Goal: Information Seeking & Learning: Find specific fact

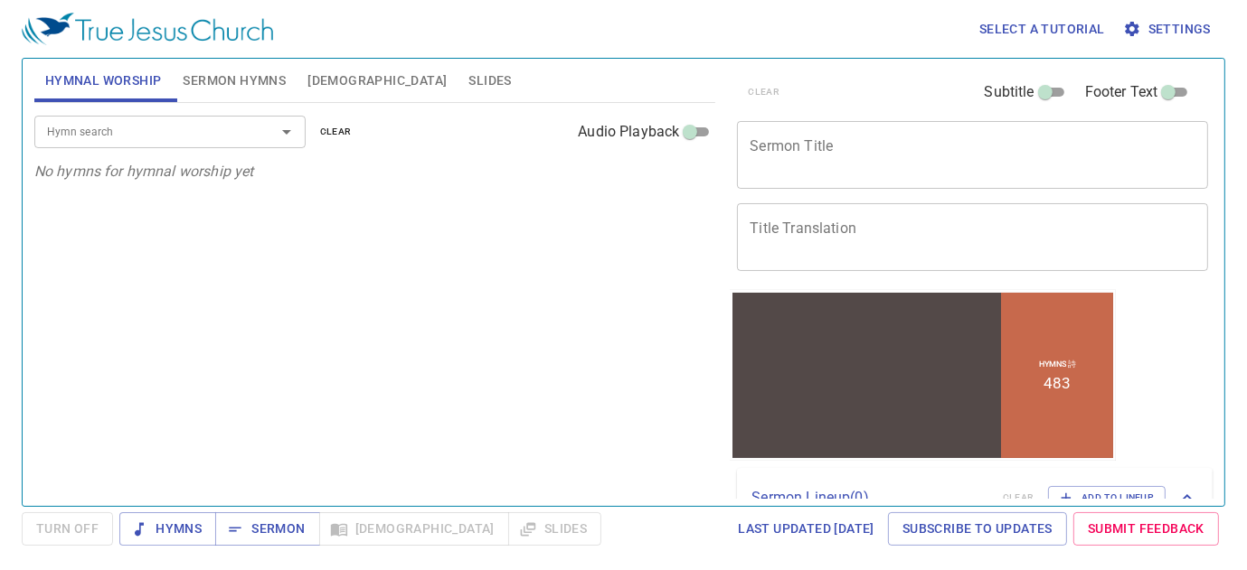
click at [330, 75] on span "[DEMOGRAPHIC_DATA]" at bounding box center [376, 81] width 139 height 23
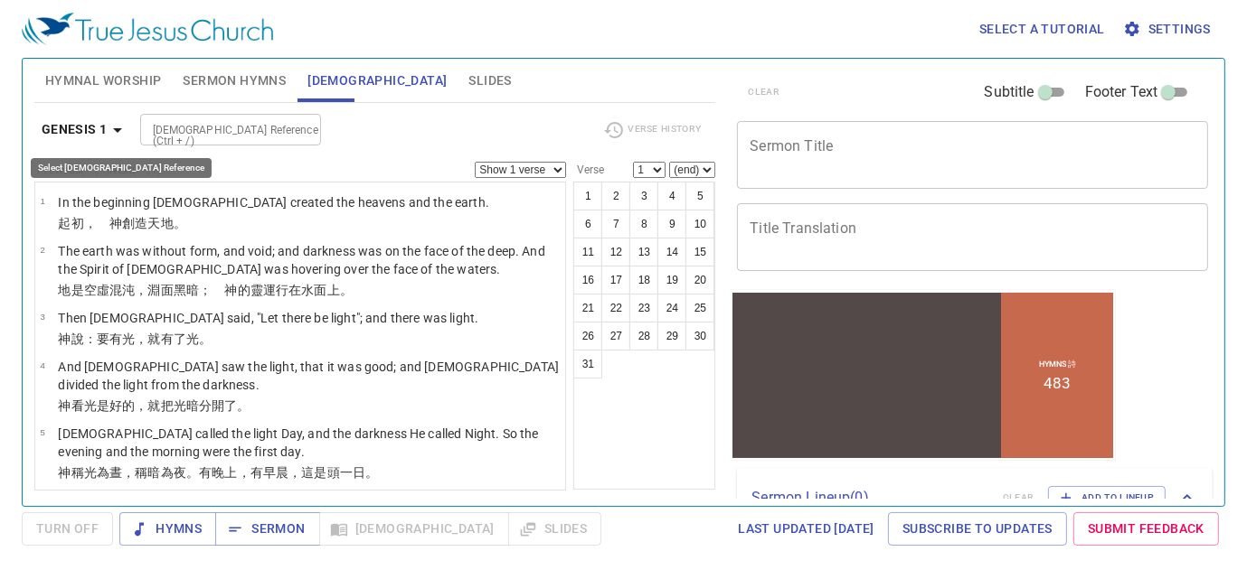
click at [119, 126] on icon "button" at bounding box center [118, 130] width 22 height 22
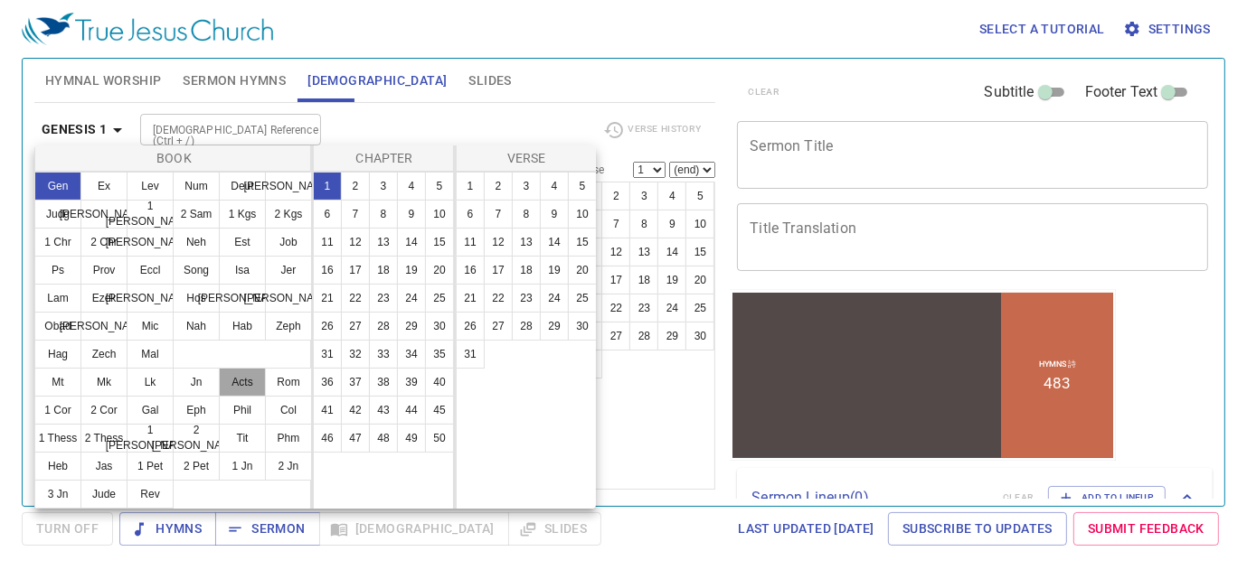
click at [244, 376] on button "Acts" at bounding box center [242, 382] width 47 height 29
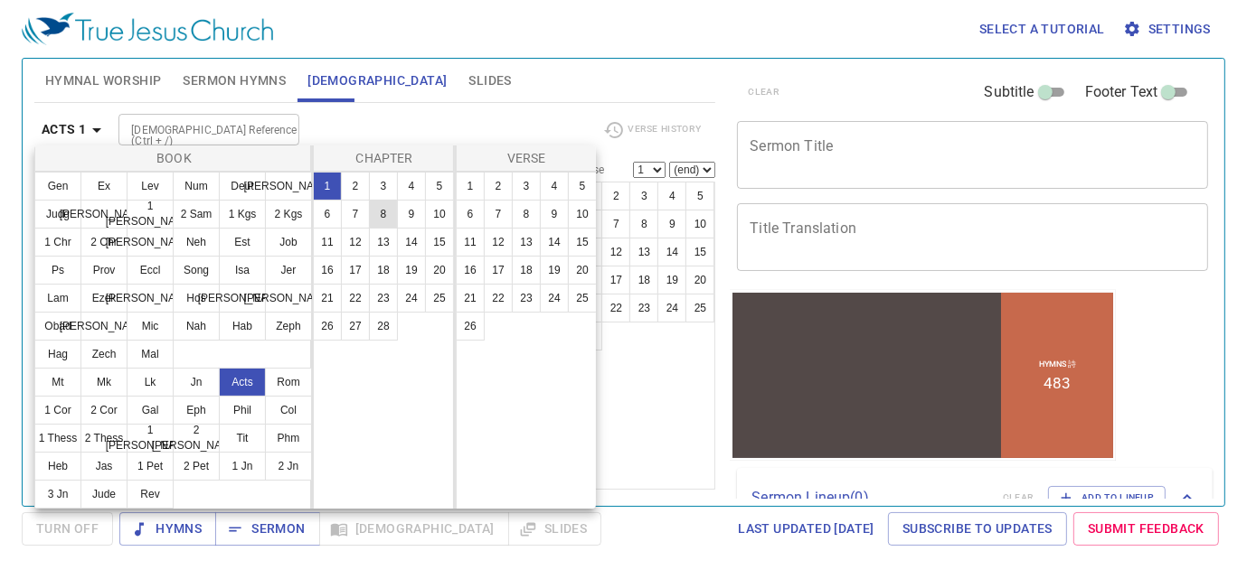
click at [380, 210] on button "8" at bounding box center [383, 214] width 29 height 29
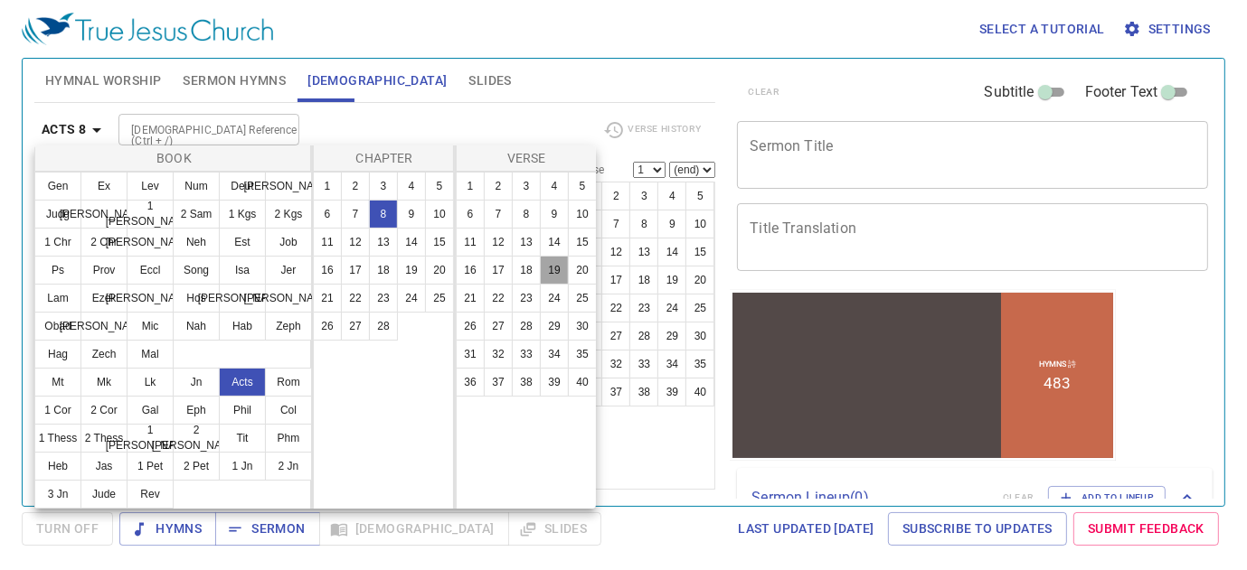
click at [553, 270] on button "19" at bounding box center [554, 270] width 29 height 29
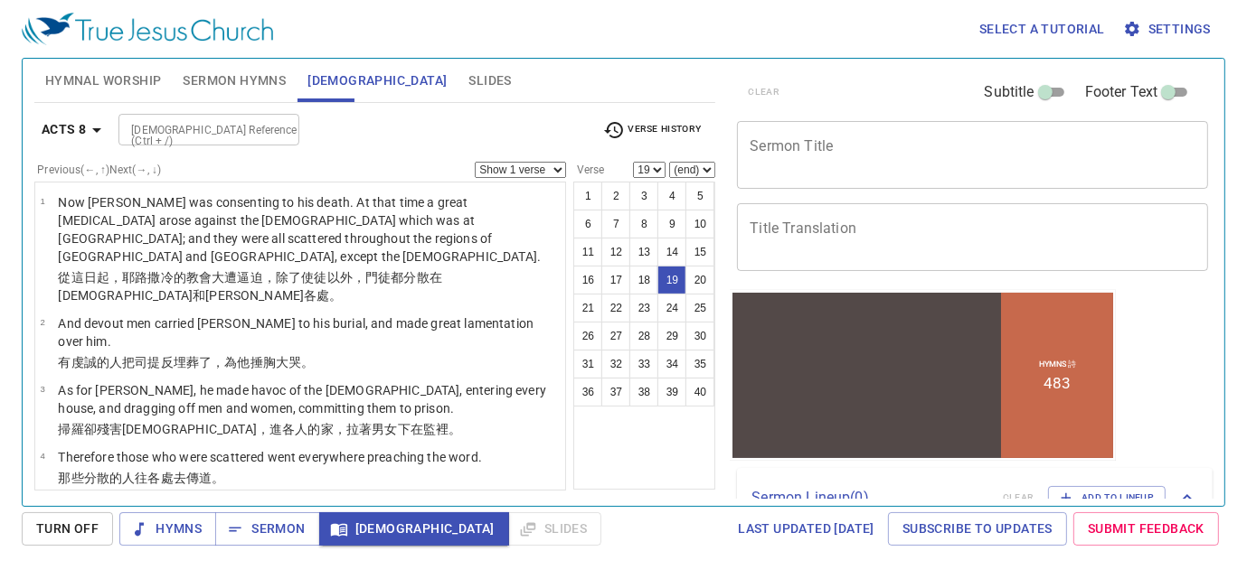
scroll to position [1073, 0]
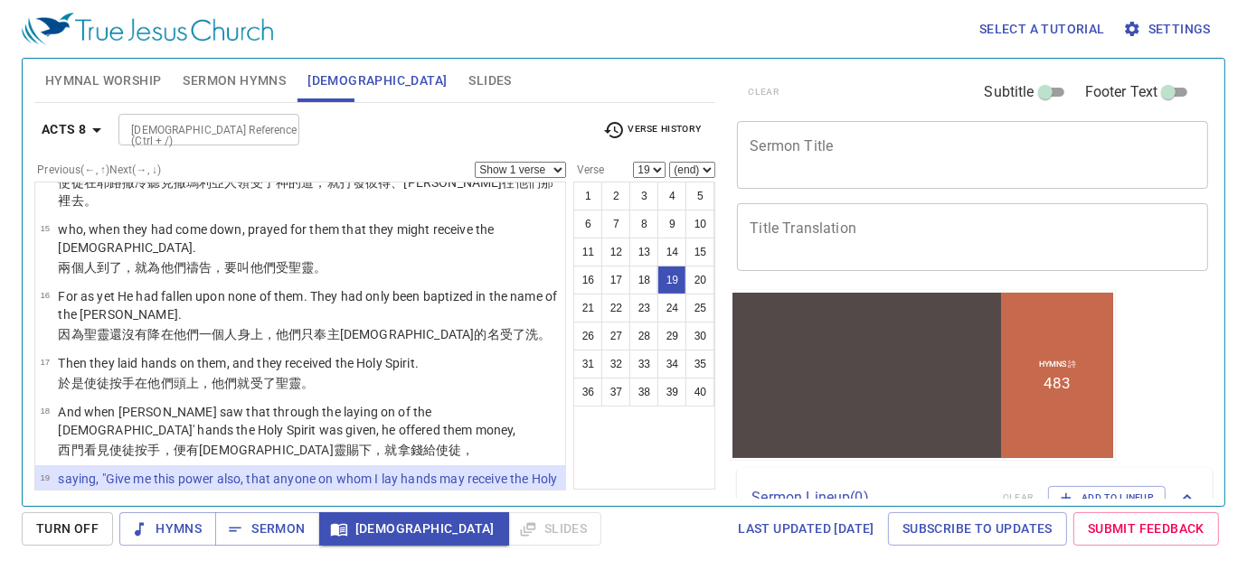
click at [45, 470] on td "19" at bounding box center [49, 489] width 18 height 39
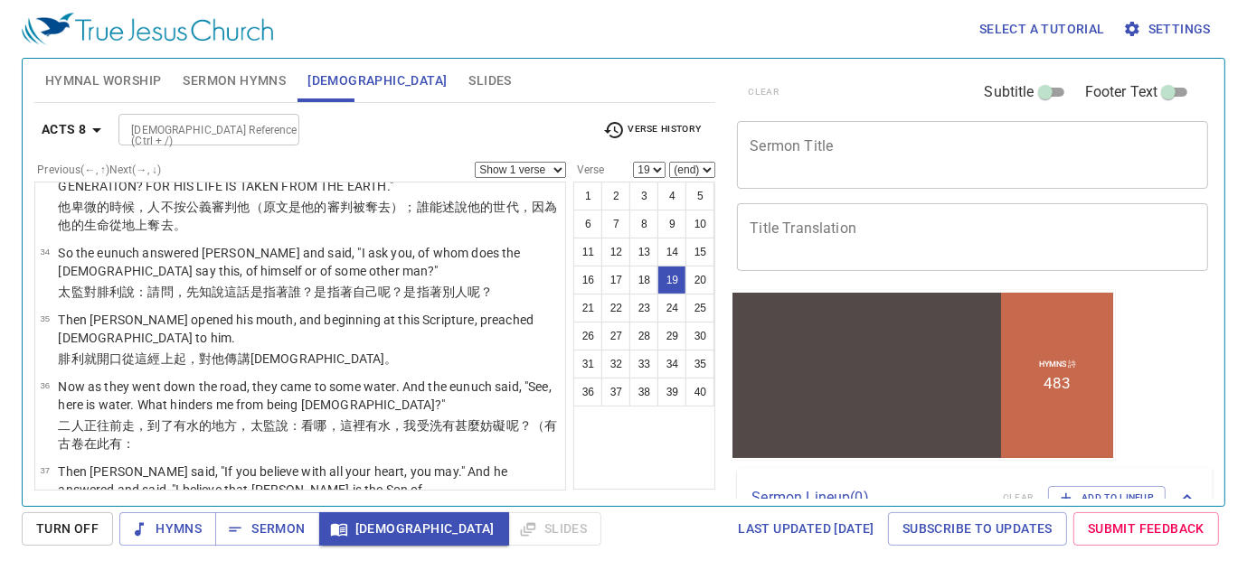
scroll to position [2339, 0]
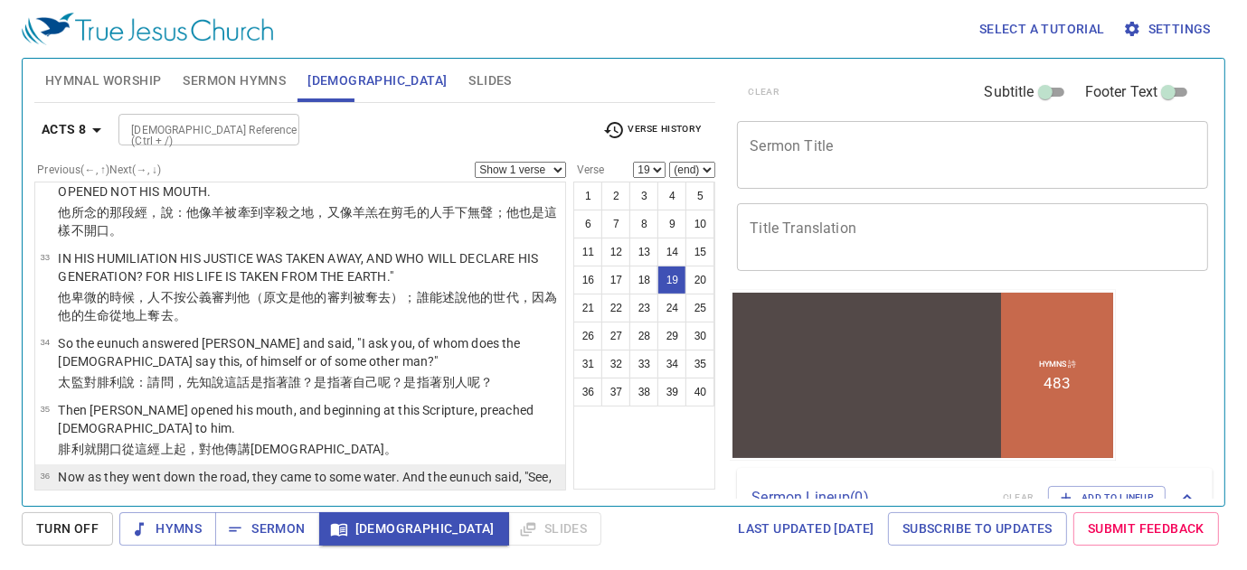
click at [55, 468] on td "36" at bounding box center [49, 487] width 18 height 39
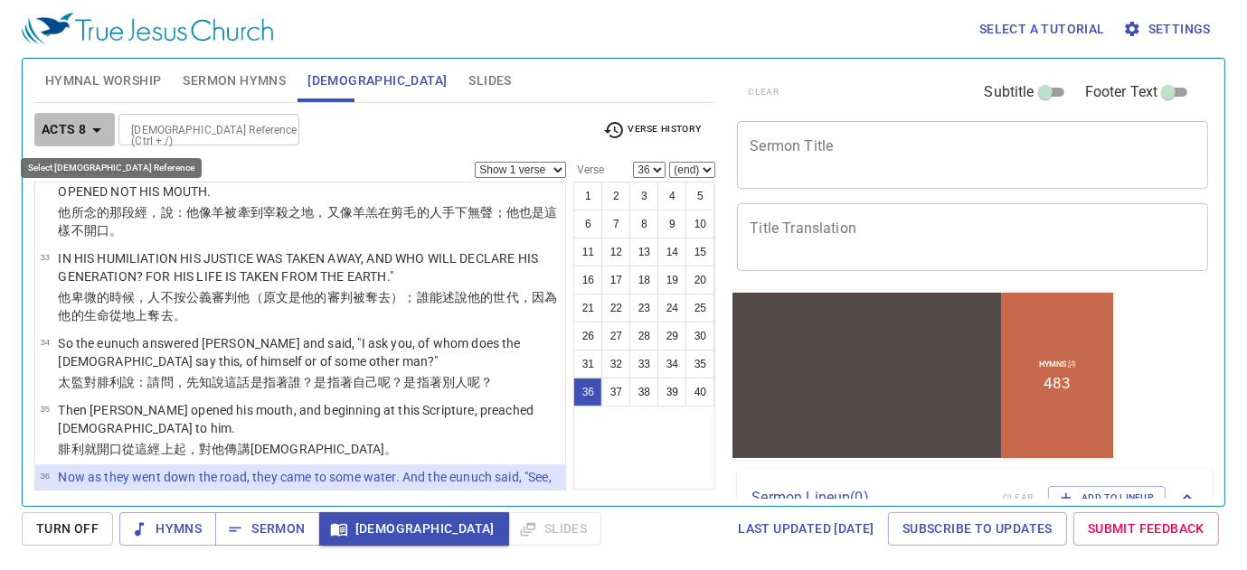
click at [99, 126] on icon "button" at bounding box center [97, 130] width 22 height 22
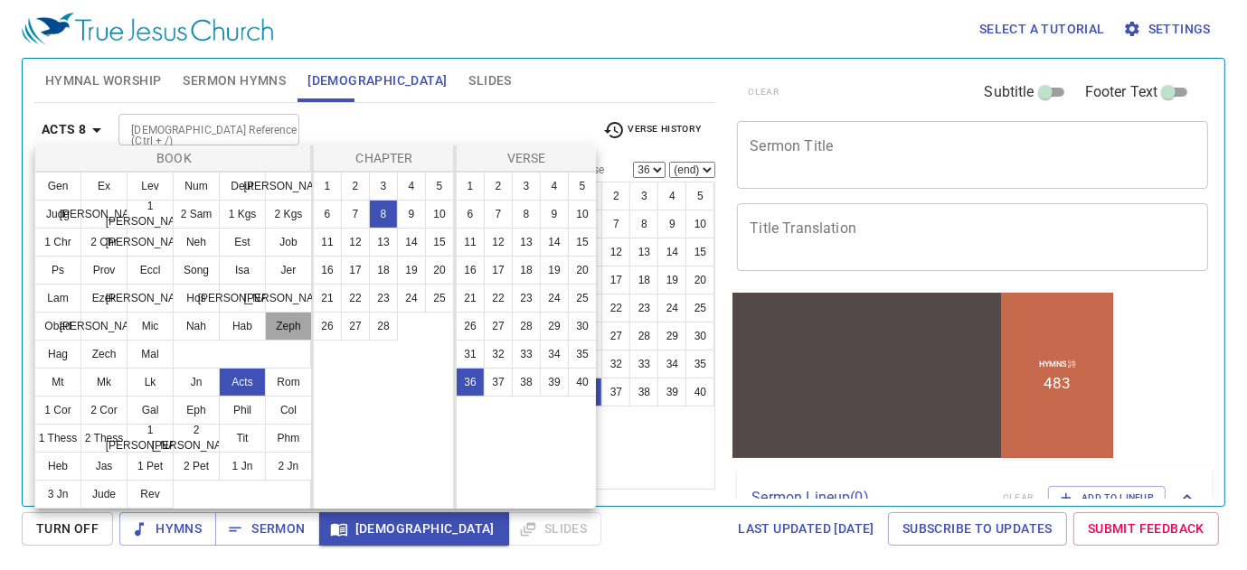
click at [284, 329] on button "Zeph" at bounding box center [288, 326] width 47 height 29
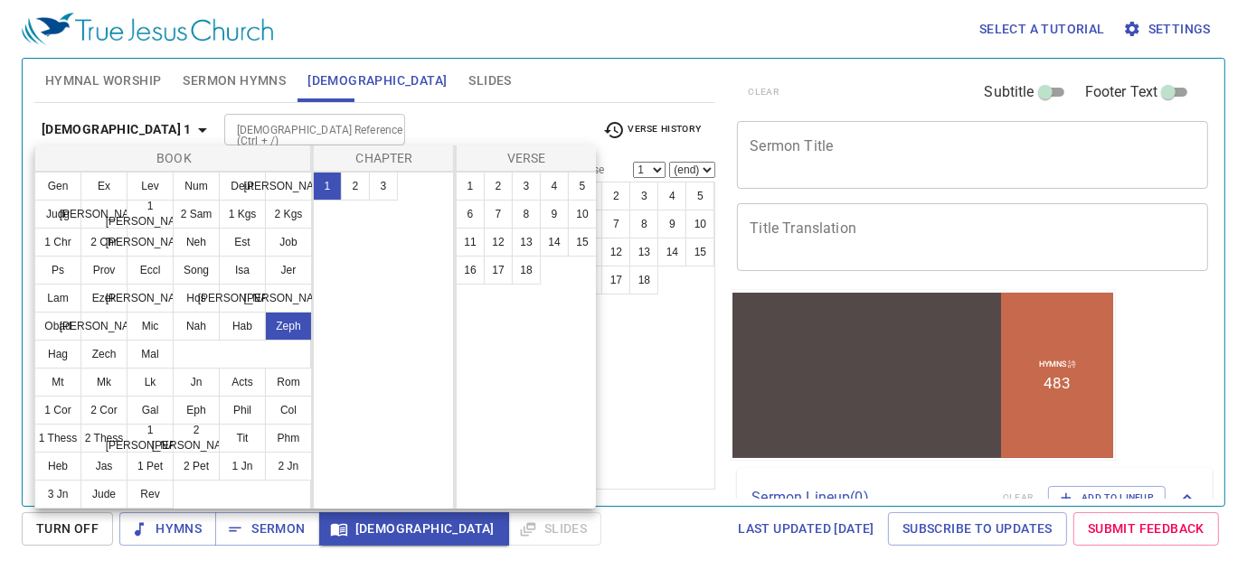
scroll to position [0, 0]
click at [376, 184] on button "3" at bounding box center [383, 186] width 29 height 29
click at [477, 185] on button "1" at bounding box center [470, 186] width 29 height 29
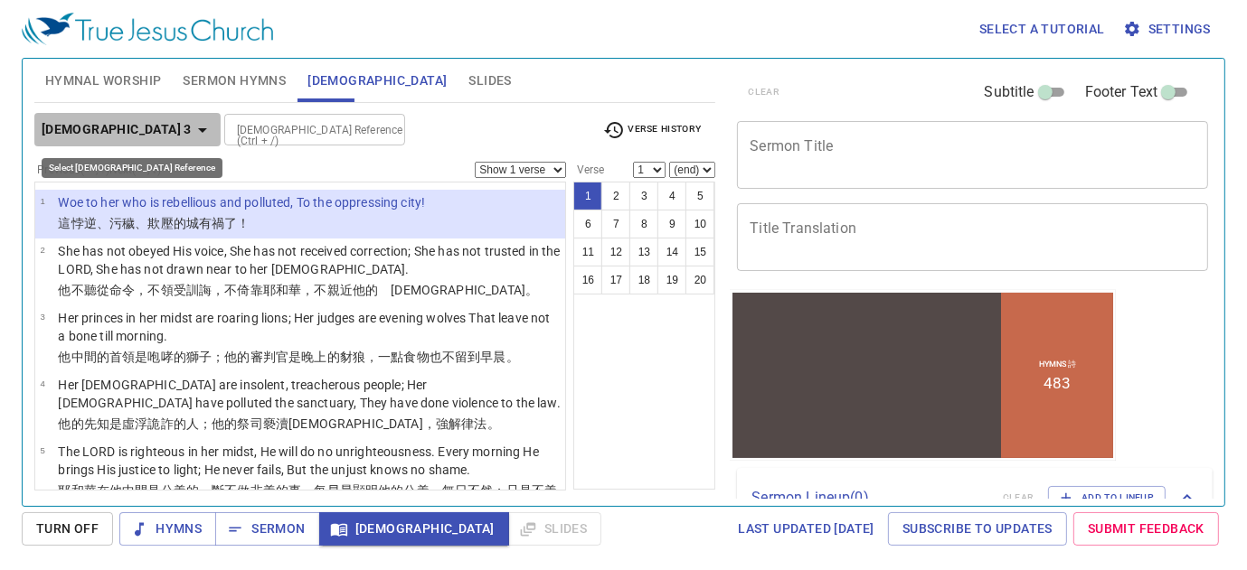
click at [192, 131] on icon "button" at bounding box center [203, 130] width 22 height 22
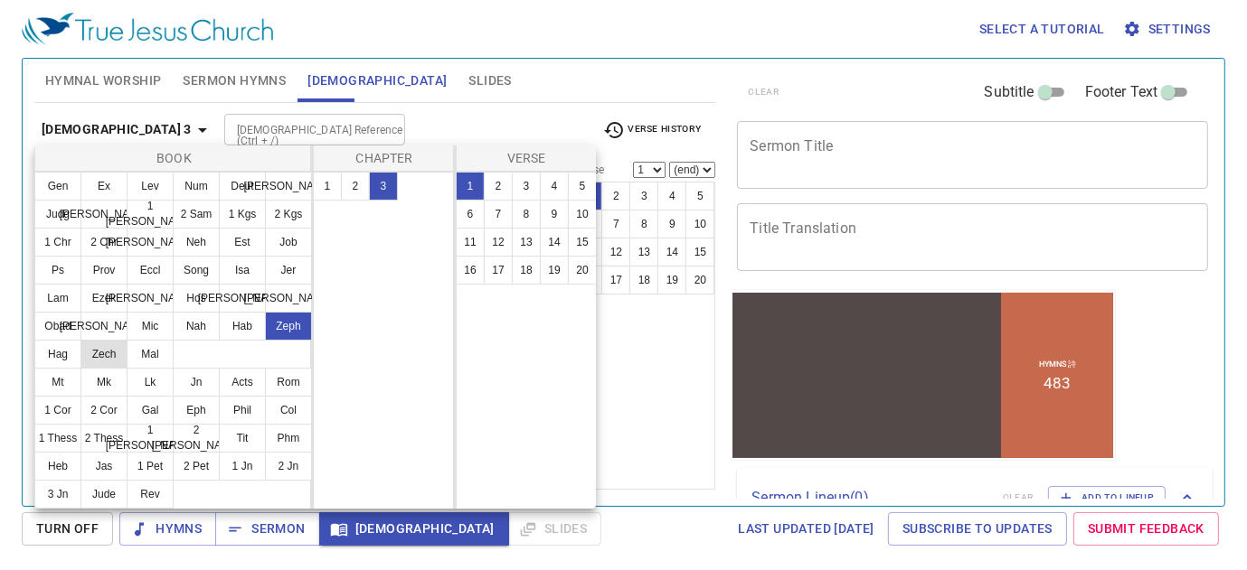
click at [105, 353] on button "Zech" at bounding box center [103, 354] width 47 height 29
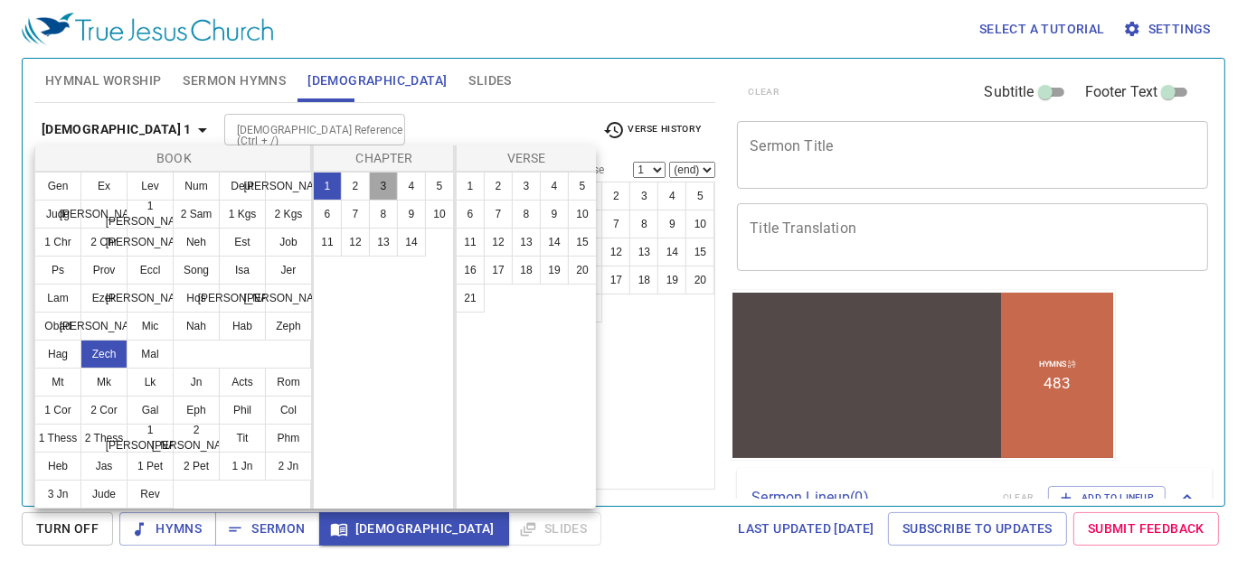
click at [387, 190] on button "3" at bounding box center [383, 186] width 29 height 29
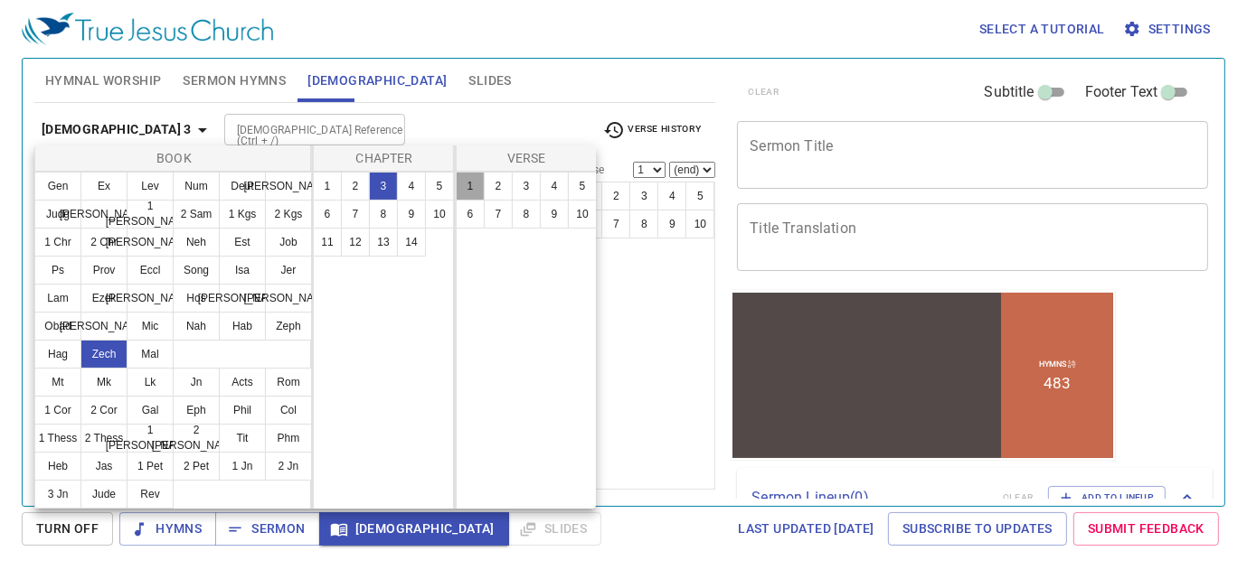
click at [471, 189] on button "1" at bounding box center [470, 186] width 29 height 29
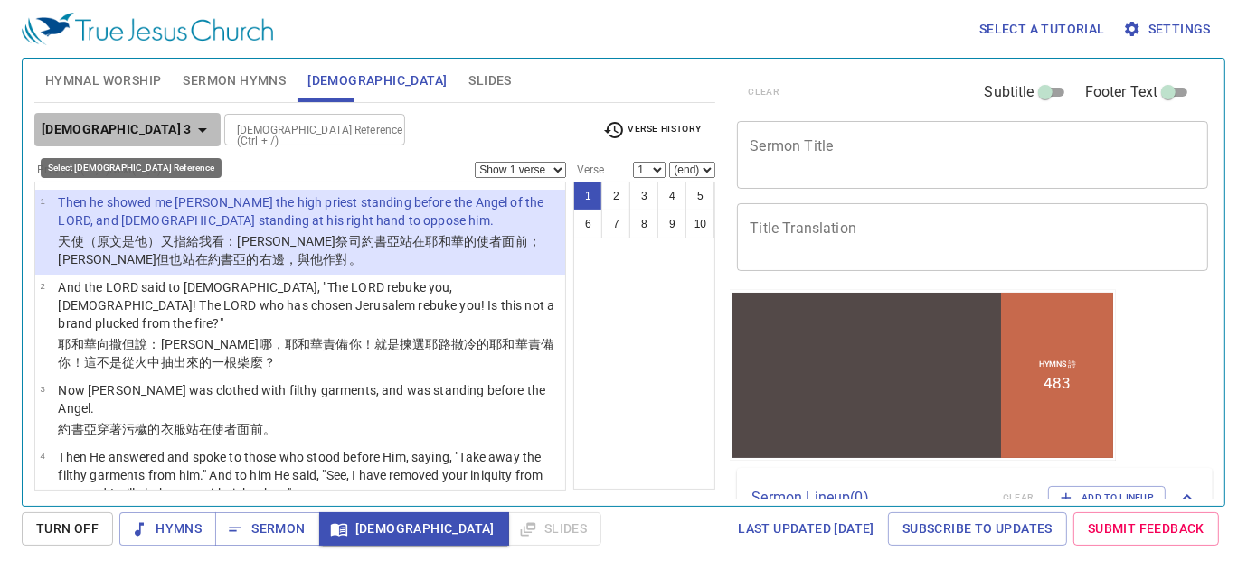
click at [192, 130] on icon "button" at bounding box center [203, 130] width 22 height 22
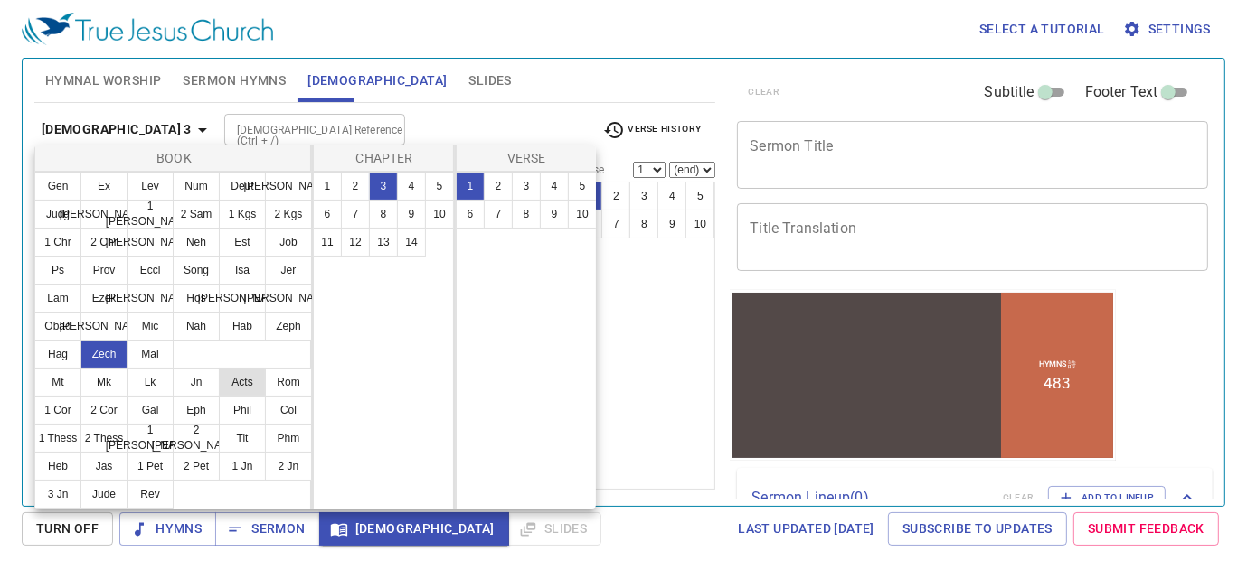
click at [238, 381] on button "Acts" at bounding box center [242, 382] width 47 height 29
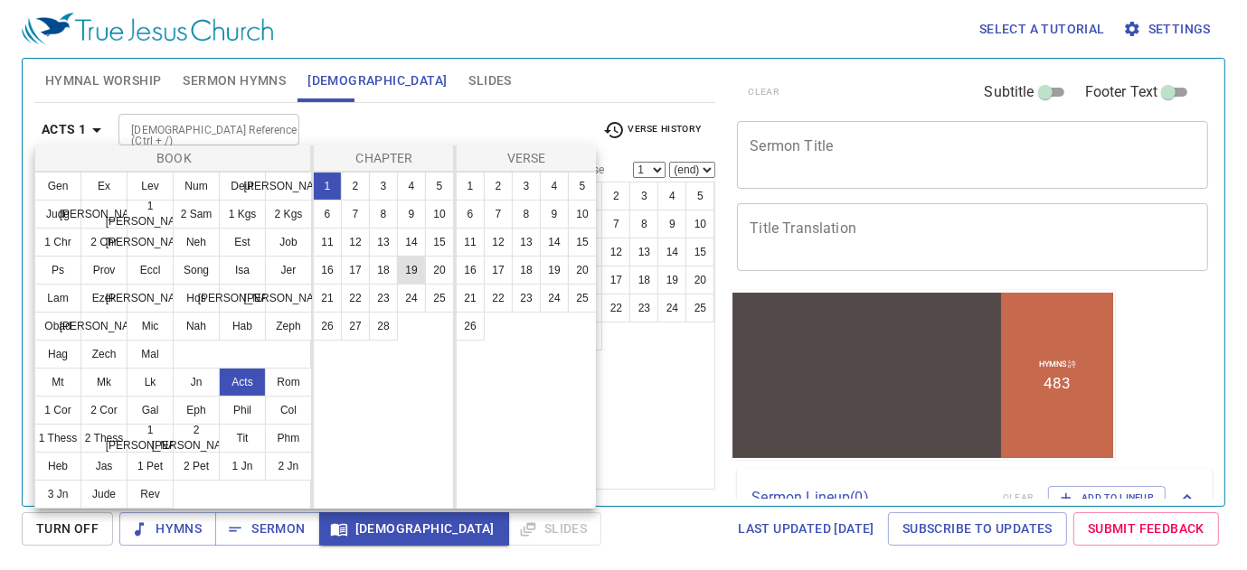
click at [405, 266] on button "19" at bounding box center [411, 270] width 29 height 29
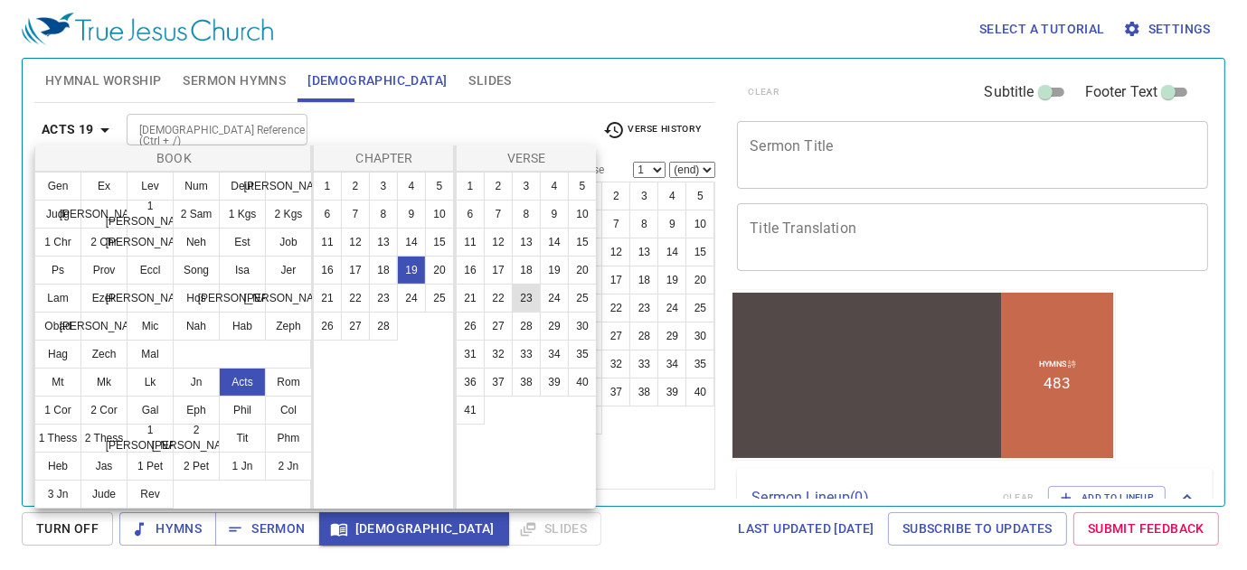
click at [523, 300] on button "23" at bounding box center [526, 298] width 29 height 29
select select "23"
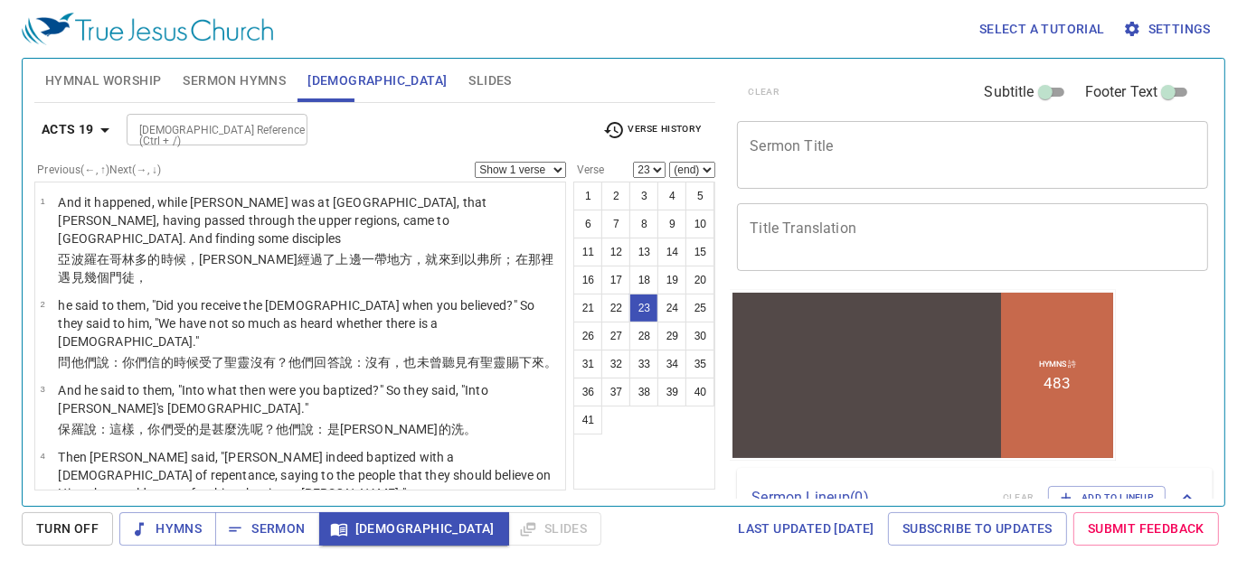
scroll to position [1494, 0]
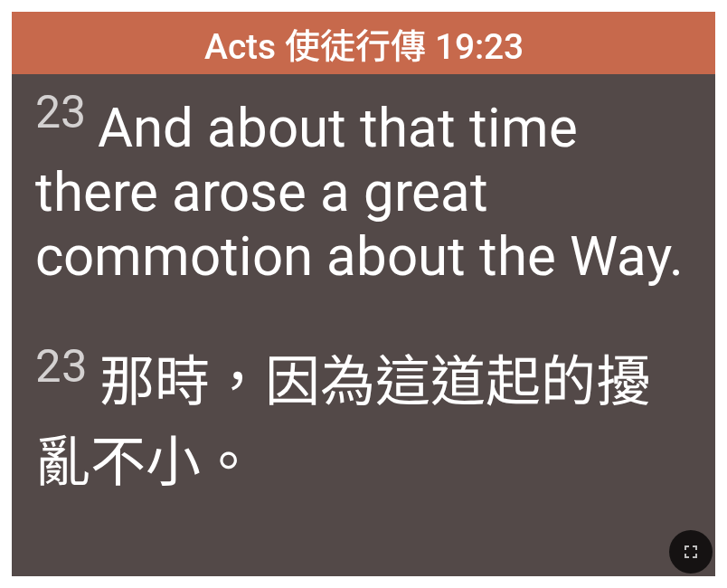
click at [261, 581] on div at bounding box center [363, 551] width 727 height 73
